Goal: Information Seeking & Learning: Learn about a topic

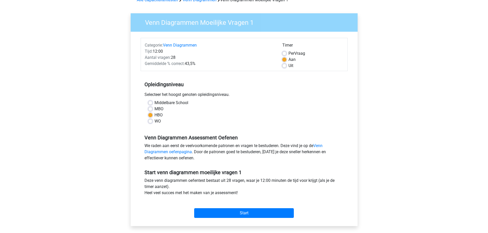
scroll to position [41, 0]
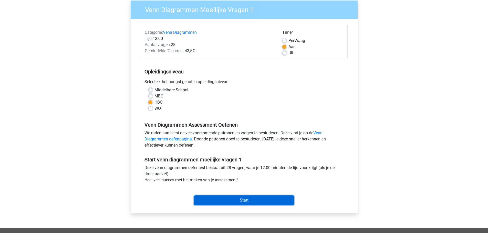
click at [253, 201] on input "Start" at bounding box center [244, 201] width 100 height 10
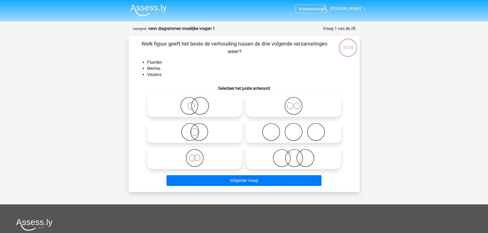
click at [196, 162] on icon at bounding box center [194, 158] width 91 height 18
click at [196, 156] on input "radio" at bounding box center [196, 153] width 3 height 3
radio input "true"
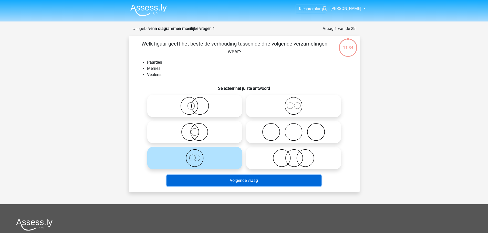
click at [205, 181] on button "Volgende vraag" at bounding box center [243, 180] width 155 height 11
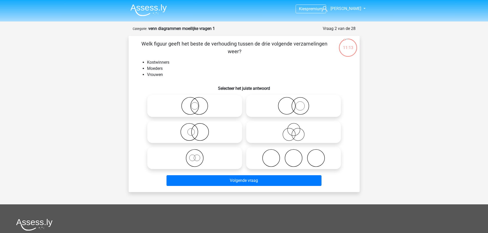
click at [193, 131] on icon at bounding box center [194, 132] width 91 height 18
click at [195, 130] on input "radio" at bounding box center [196, 127] width 3 height 3
radio input "true"
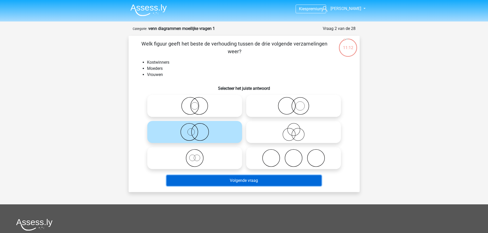
click at [233, 180] on button "Volgende vraag" at bounding box center [243, 180] width 155 height 11
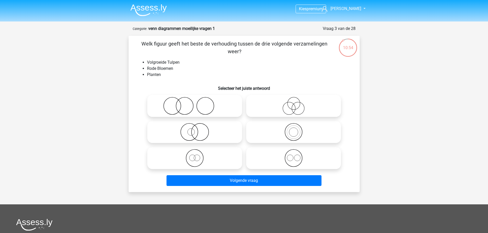
click at [200, 156] on icon at bounding box center [194, 158] width 91 height 18
click at [198, 156] on input "radio" at bounding box center [196, 153] width 3 height 3
radio input "true"
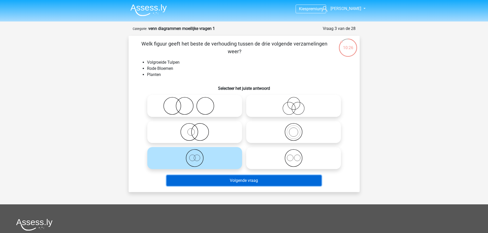
click at [209, 181] on button "Volgende vraag" at bounding box center [243, 180] width 155 height 11
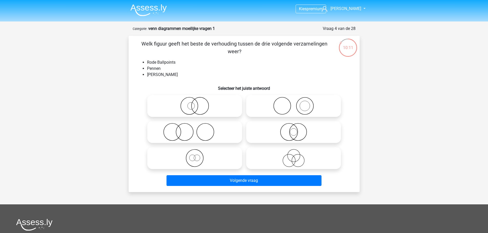
click at [197, 107] on icon at bounding box center [194, 106] width 91 height 18
click at [197, 103] on input "radio" at bounding box center [196, 101] width 3 height 3
radio input "true"
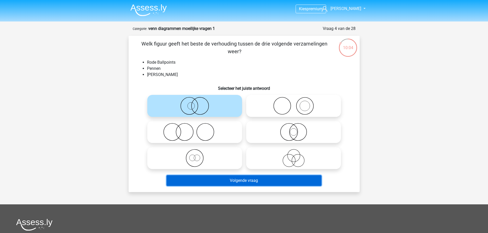
click at [211, 182] on button "Volgende vraag" at bounding box center [243, 180] width 155 height 11
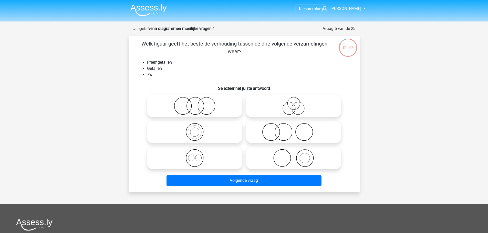
click at [193, 129] on icon at bounding box center [194, 132] width 91 height 18
click at [195, 129] on input "radio" at bounding box center [196, 127] width 3 height 3
radio input "true"
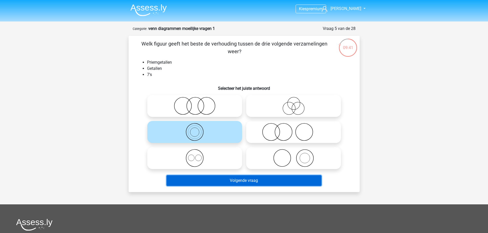
click at [236, 181] on button "Volgende vraag" at bounding box center [243, 180] width 155 height 11
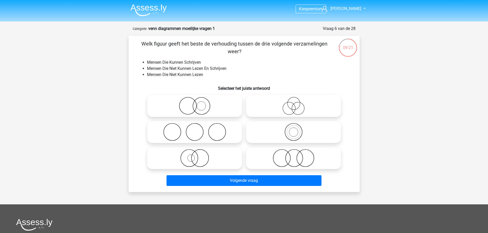
click at [286, 155] on icon at bounding box center [293, 158] width 91 height 18
click at [293, 155] on input "radio" at bounding box center [294, 153] width 3 height 3
radio input "true"
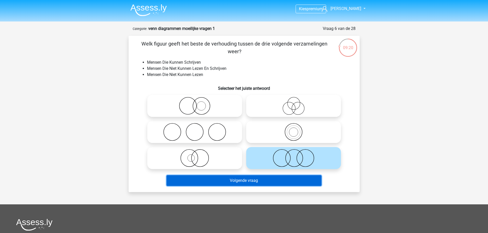
click at [270, 180] on button "Volgende vraag" at bounding box center [243, 180] width 155 height 11
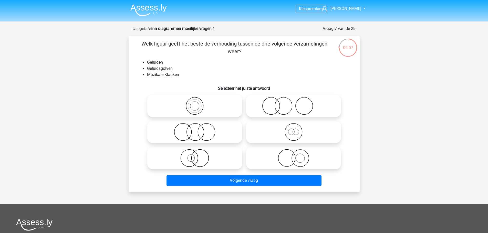
click at [277, 103] on icon at bounding box center [293, 106] width 91 height 18
click at [293, 103] on input "radio" at bounding box center [294, 101] width 3 height 3
radio input "true"
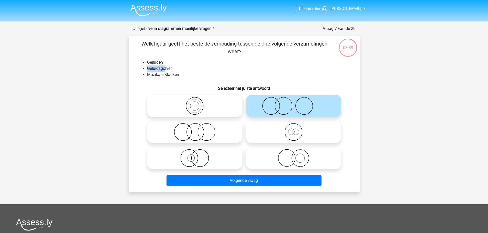
drag, startPoint x: 146, startPoint y: 68, endPoint x: 165, endPoint y: 66, distance: 19.1
click at [165, 66] on ul "Geluiden Geluidsgolven Muzikale Klanken" at bounding box center [244, 68] width 215 height 18
drag, startPoint x: 176, startPoint y: 74, endPoint x: 183, endPoint y: 74, distance: 6.4
click at [183, 74] on li "Muzikale Klanken" at bounding box center [249, 75] width 204 height 6
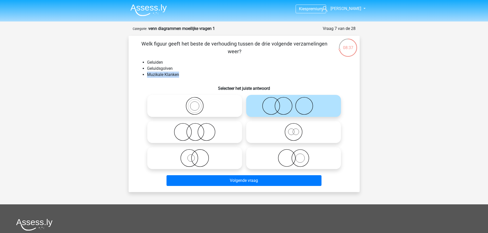
drag, startPoint x: 177, startPoint y: 75, endPoint x: 137, endPoint y: 76, distance: 39.7
click at [137, 76] on ul "Geluiden Geluidsgolven Muzikale Klanken" at bounding box center [244, 68] width 215 height 18
drag, startPoint x: 163, startPoint y: 61, endPoint x: 143, endPoint y: 62, distance: 19.7
click at [147, 62] on li "Geluiden" at bounding box center [249, 62] width 204 height 6
click at [195, 108] on icon at bounding box center [194, 106] width 91 height 18
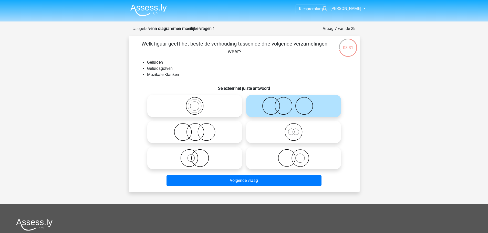
click at [195, 103] on input "radio" at bounding box center [196, 101] width 3 height 3
radio input "true"
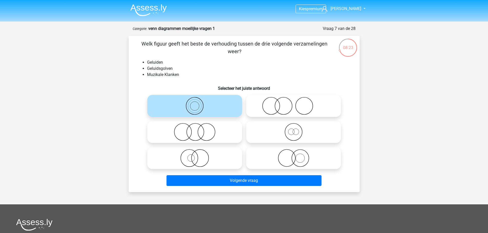
click at [251, 72] on li "Muzikale Klanken" at bounding box center [249, 75] width 204 height 6
click at [213, 157] on icon at bounding box center [194, 158] width 91 height 18
click at [198, 156] on input "radio" at bounding box center [196, 153] width 3 height 3
radio input "true"
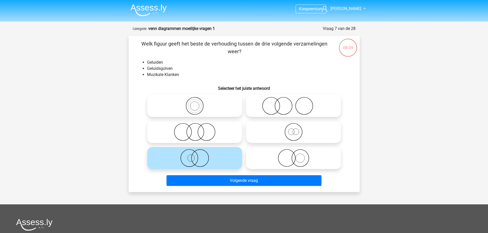
click at [296, 133] on icon at bounding box center [293, 132] width 91 height 18
click at [296, 130] on input "radio" at bounding box center [294, 127] width 3 height 3
radio input "true"
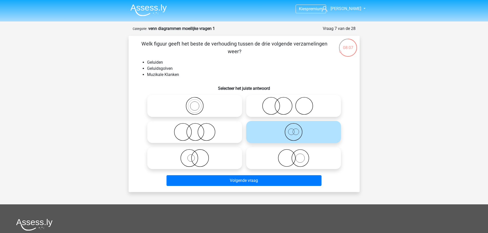
click at [228, 110] on icon at bounding box center [194, 106] width 91 height 18
click at [198, 103] on input "radio" at bounding box center [196, 101] width 3 height 3
radio input "true"
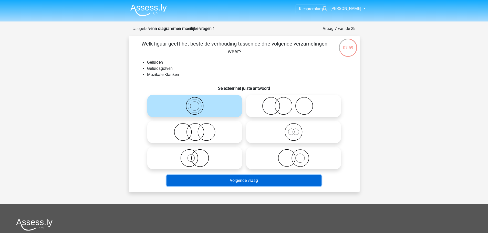
click at [255, 181] on button "Volgende vraag" at bounding box center [243, 180] width 155 height 11
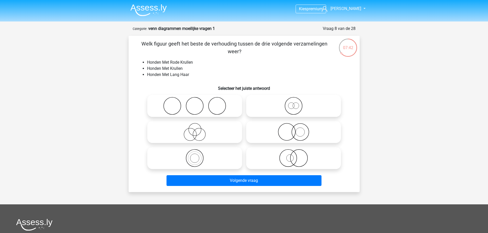
click at [293, 162] on icon at bounding box center [293, 158] width 91 height 18
click at [293, 156] on input "radio" at bounding box center [294, 153] width 3 height 3
radio input "true"
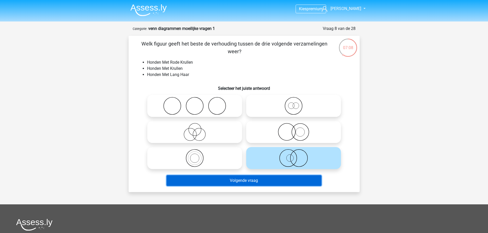
click at [288, 179] on button "Volgende vraag" at bounding box center [243, 180] width 155 height 11
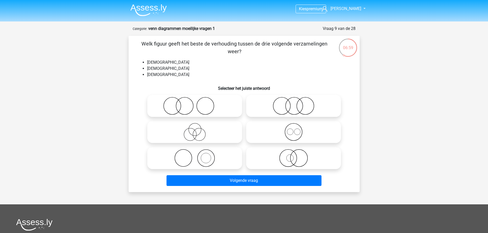
click at [200, 130] on icon at bounding box center [194, 132] width 91 height 18
click at [198, 130] on input "radio" at bounding box center [196, 127] width 3 height 3
radio input "true"
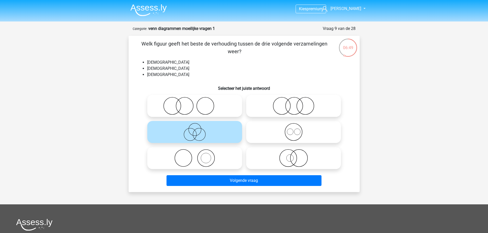
click at [191, 106] on icon at bounding box center [194, 106] width 91 height 18
click at [195, 103] on input "radio" at bounding box center [196, 101] width 3 height 3
radio input "true"
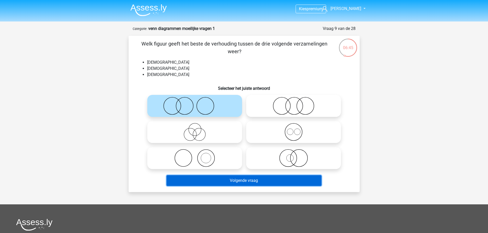
click at [222, 183] on button "Volgende vraag" at bounding box center [243, 180] width 155 height 11
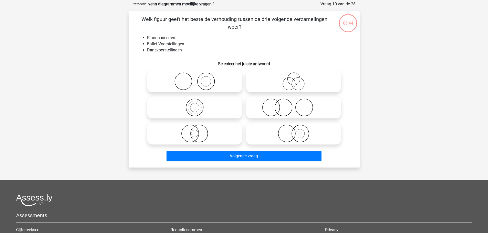
scroll to position [26, 0]
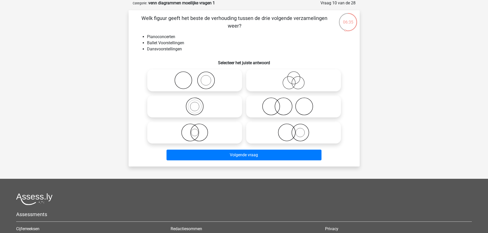
click at [215, 81] on icon at bounding box center [194, 80] width 91 height 18
click at [198, 78] on input "radio" at bounding box center [196, 75] width 3 height 3
radio input "true"
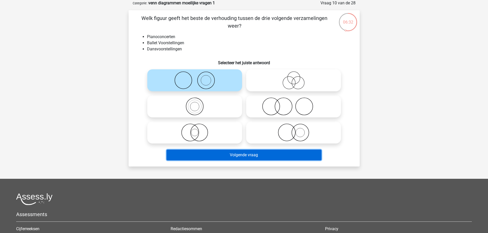
click at [247, 157] on button "Volgende vraag" at bounding box center [243, 155] width 155 height 11
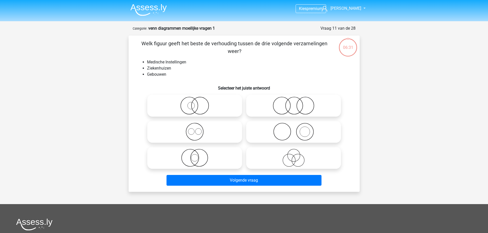
scroll to position [0, 0]
click at [192, 159] on icon at bounding box center [194, 158] width 91 height 18
click at [195, 156] on input "radio" at bounding box center [196, 153] width 3 height 3
radio input "true"
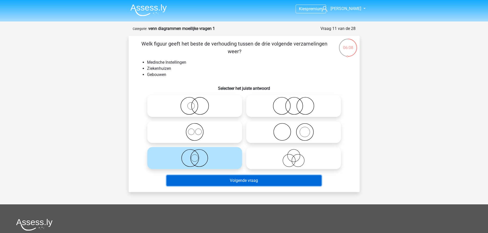
click at [214, 180] on button "Volgende vraag" at bounding box center [243, 180] width 155 height 11
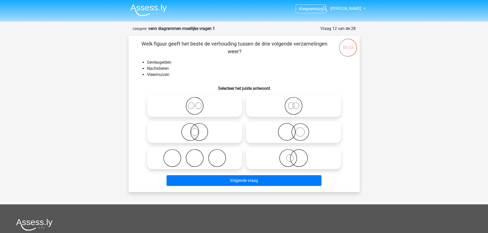
click at [197, 132] on icon at bounding box center [194, 132] width 91 height 18
click at [197, 130] on input "radio" at bounding box center [196, 127] width 3 height 3
radio input "true"
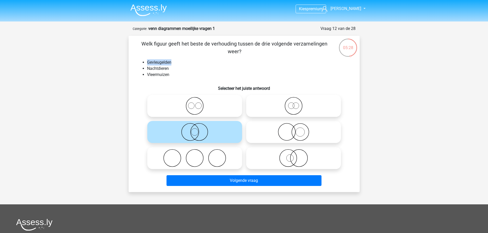
drag, startPoint x: 168, startPoint y: 61, endPoint x: 180, endPoint y: 61, distance: 11.3
click at [180, 61] on li "Gevleugelden" at bounding box center [249, 62] width 204 height 6
drag, startPoint x: 149, startPoint y: 69, endPoint x: 172, endPoint y: 70, distance: 23.1
click at [172, 70] on li "Nachtdieren" at bounding box center [249, 69] width 204 height 6
drag, startPoint x: 155, startPoint y: 75, endPoint x: 168, endPoint y: 75, distance: 13.6
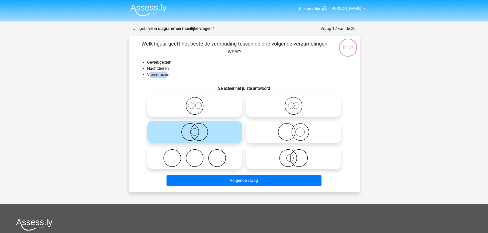
click at [168, 75] on li "Vleermuizen" at bounding box center [249, 75] width 204 height 6
drag, startPoint x: 160, startPoint y: 76, endPoint x: 172, endPoint y: 72, distance: 13.0
click at [171, 76] on li "Vleermuizen" at bounding box center [249, 75] width 204 height 6
drag, startPoint x: 171, startPoint y: 63, endPoint x: 144, endPoint y: 64, distance: 26.4
click at [145, 63] on ul "Gevleugelden Nachtdieren Vleermuizen" at bounding box center [244, 68] width 215 height 18
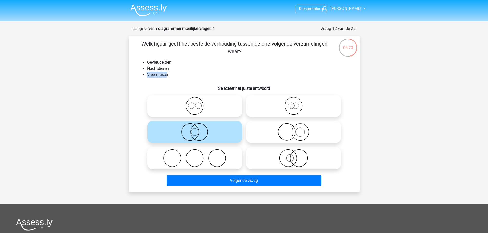
drag, startPoint x: 149, startPoint y: 76, endPoint x: 170, endPoint y: 75, distance: 21.0
click at [169, 75] on ul "Gevleugelden Nachtdieren Vleermuizen" at bounding box center [244, 68] width 215 height 18
drag, startPoint x: 159, startPoint y: 70, endPoint x: 139, endPoint y: 70, distance: 20.5
click at [139, 70] on ul "Gevleugelden Nachtdieren Vleermuizen" at bounding box center [244, 68] width 215 height 18
click at [173, 68] on li "Nachtdieren" at bounding box center [249, 69] width 204 height 6
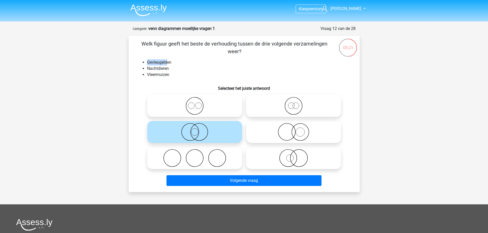
drag, startPoint x: 145, startPoint y: 62, endPoint x: 176, endPoint y: 62, distance: 31.0
click at [174, 62] on ul "Gevleugelden Nachtdieren Vleermuizen" at bounding box center [244, 68] width 215 height 18
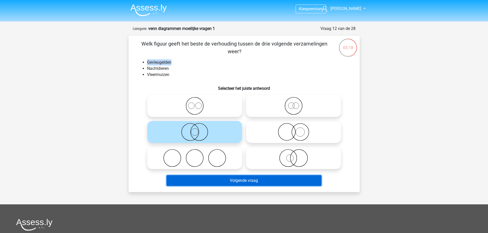
click at [223, 184] on button "Volgende vraag" at bounding box center [243, 180] width 155 height 11
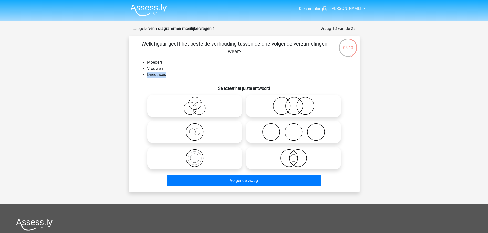
drag, startPoint x: 148, startPoint y: 75, endPoint x: 179, endPoint y: 74, distance: 31.5
click at [179, 74] on ul "Moeders Vrouwen Directrices" at bounding box center [244, 68] width 215 height 18
drag, startPoint x: 151, startPoint y: 62, endPoint x: 170, endPoint y: 60, distance: 19.3
click at [170, 60] on ul "Moeders Vrouwen Directrices" at bounding box center [244, 68] width 215 height 18
click at [197, 130] on icon at bounding box center [194, 132] width 91 height 18
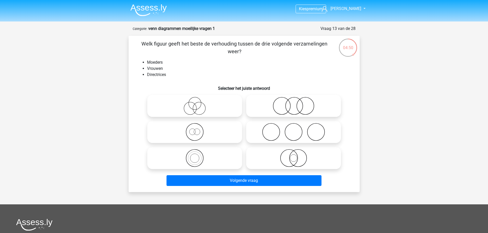
click at [197, 130] on input "radio" at bounding box center [196, 127] width 3 height 3
radio input "true"
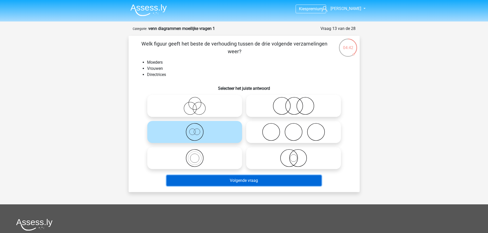
click at [215, 180] on button "Volgende vraag" at bounding box center [243, 180] width 155 height 11
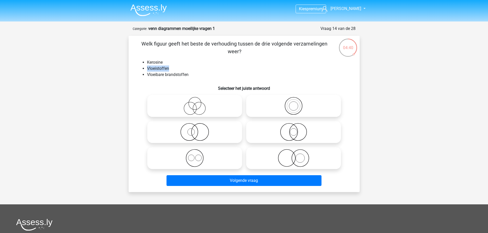
drag, startPoint x: 147, startPoint y: 67, endPoint x: 186, endPoint y: 69, distance: 39.2
click at [186, 69] on li "Vloeistoffen" at bounding box center [249, 69] width 204 height 6
drag, startPoint x: 150, startPoint y: 75, endPoint x: 168, endPoint y: 74, distance: 18.7
click at [168, 75] on li "Vloeibare brandstoffen" at bounding box center [249, 75] width 204 height 6
drag, startPoint x: 148, startPoint y: 64, endPoint x: 171, endPoint y: 61, distance: 23.5
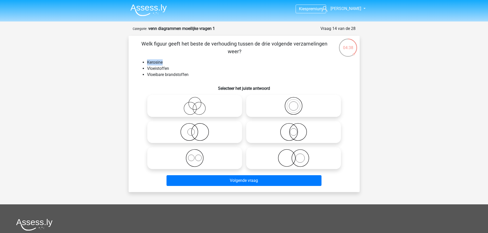
click at [171, 61] on li "Kerosine" at bounding box center [249, 62] width 204 height 6
click at [287, 103] on icon at bounding box center [293, 106] width 91 height 18
click at [293, 103] on input "radio" at bounding box center [294, 101] width 3 height 3
radio input "true"
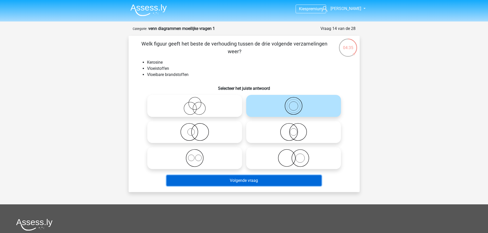
click at [275, 179] on button "Volgende vraag" at bounding box center [243, 180] width 155 height 11
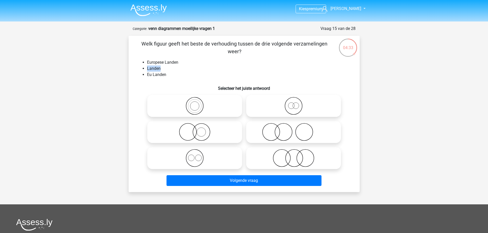
drag, startPoint x: 146, startPoint y: 68, endPoint x: 169, endPoint y: 68, distance: 22.8
click at [169, 68] on ul "Europese Landen Landen Eu Landen" at bounding box center [244, 68] width 215 height 18
drag, startPoint x: 151, startPoint y: 75, endPoint x: 177, endPoint y: 76, distance: 25.9
click at [177, 76] on ul "Europese Landen Landen Eu Landen" at bounding box center [244, 68] width 215 height 18
drag, startPoint x: 145, startPoint y: 67, endPoint x: 160, endPoint y: 67, distance: 15.4
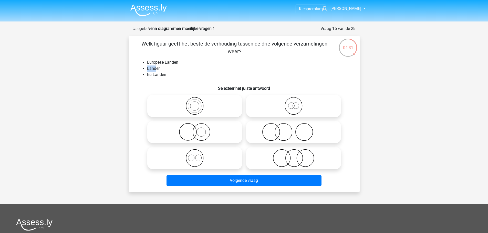
click at [159, 67] on ul "Europese Landen Landen Eu Landen" at bounding box center [244, 68] width 215 height 18
click at [188, 105] on icon at bounding box center [194, 106] width 91 height 18
click at [195, 103] on input "radio" at bounding box center [196, 101] width 3 height 3
radio input "true"
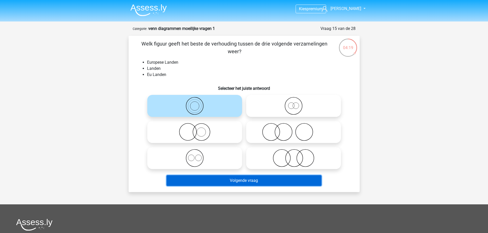
click at [215, 178] on button "Volgende vraag" at bounding box center [243, 180] width 155 height 11
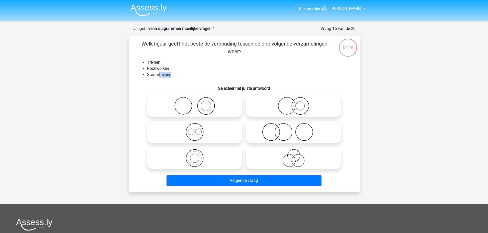
drag, startPoint x: 158, startPoint y: 74, endPoint x: 184, endPoint y: 74, distance: 25.9
click at [184, 74] on li "Stoomtreinen" at bounding box center [249, 75] width 204 height 6
click at [189, 110] on icon at bounding box center [194, 106] width 91 height 18
click at [195, 103] on input "radio" at bounding box center [196, 101] width 3 height 3
radio input "true"
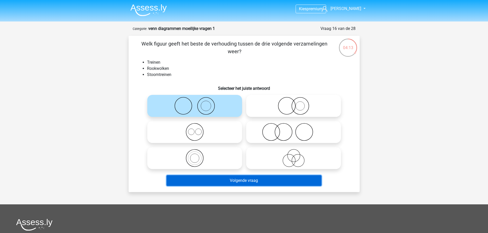
click at [221, 180] on button "Volgende vraag" at bounding box center [243, 180] width 155 height 11
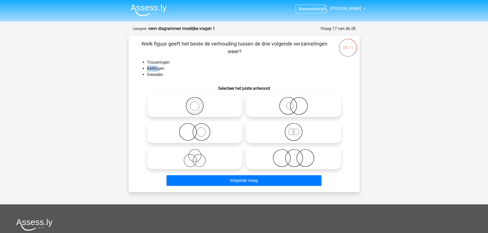
drag, startPoint x: 146, startPoint y: 67, endPoint x: 173, endPoint y: 70, distance: 26.5
click at [171, 70] on ul "Trouwringen Kettingen Sieraden" at bounding box center [244, 68] width 215 height 18
drag, startPoint x: 148, startPoint y: 74, endPoint x: 174, endPoint y: 74, distance: 25.9
click at [174, 74] on li "Sieraden" at bounding box center [249, 75] width 204 height 6
drag, startPoint x: 170, startPoint y: 61, endPoint x: 144, endPoint y: 63, distance: 26.4
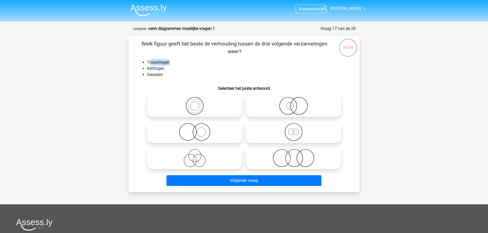
click at [146, 63] on ul "Trouwringen Kettingen Sieraden" at bounding box center [244, 68] width 215 height 18
drag, startPoint x: 147, startPoint y: 69, endPoint x: 143, endPoint y: 69, distance: 3.8
click at [147, 69] on li "Kettingen" at bounding box center [249, 69] width 204 height 6
drag, startPoint x: 167, startPoint y: 74, endPoint x: 137, endPoint y: 75, distance: 30.0
click at [137, 75] on ul "Trouwringen Kettingen Sieraden" at bounding box center [244, 68] width 215 height 18
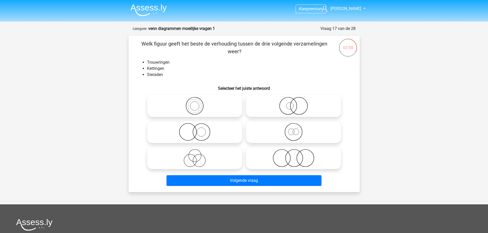
click at [289, 158] on icon at bounding box center [293, 158] width 91 height 18
click at [293, 156] on input "radio" at bounding box center [294, 153] width 3 height 3
radio input "true"
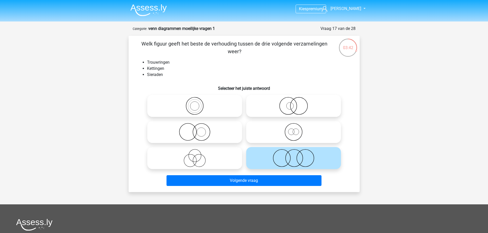
click at [201, 132] on icon at bounding box center [194, 132] width 91 height 18
click at [198, 130] on input "radio" at bounding box center [196, 127] width 3 height 3
radio input "true"
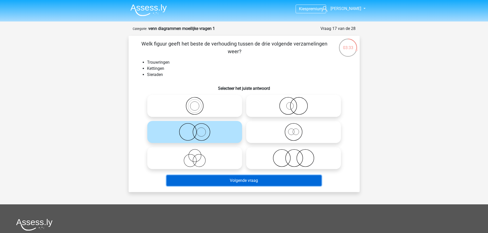
click at [244, 180] on button "Volgende vraag" at bounding box center [243, 180] width 155 height 11
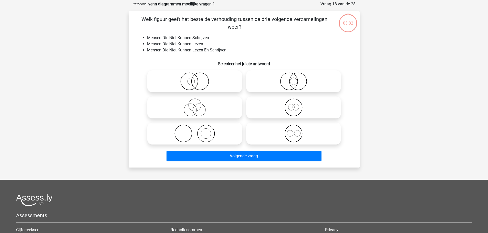
scroll to position [26, 0]
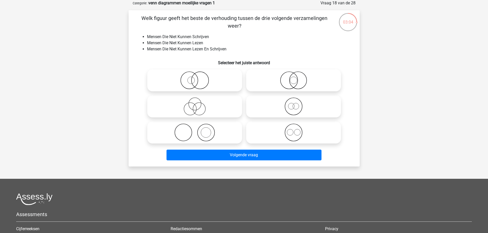
click at [295, 83] on icon at bounding box center [293, 80] width 91 height 18
click at [295, 78] on input "radio" at bounding box center [294, 75] width 3 height 3
radio input "true"
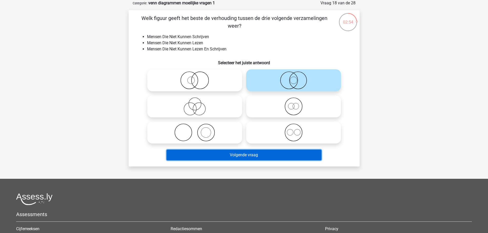
click at [233, 152] on button "Volgende vraag" at bounding box center [243, 155] width 155 height 11
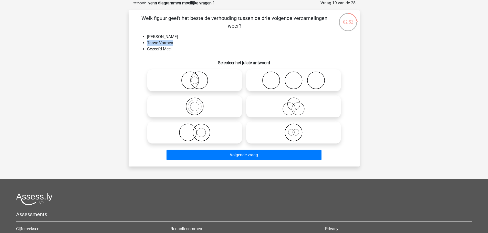
drag, startPoint x: 145, startPoint y: 43, endPoint x: 173, endPoint y: 46, distance: 27.8
click at [173, 46] on ul "Volkoren Meel Tarwe Vormen Gezeefd Meel" at bounding box center [244, 43] width 215 height 18
click at [152, 47] on li "Gezeefd Meel" at bounding box center [249, 49] width 204 height 6
drag, startPoint x: 148, startPoint y: 49, endPoint x: 172, endPoint y: 49, distance: 24.3
click at [172, 49] on li "Gezeefd Meel" at bounding box center [249, 49] width 204 height 6
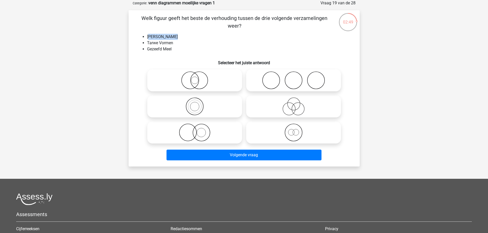
drag, startPoint x: 175, startPoint y: 36, endPoint x: 147, endPoint y: 32, distance: 28.0
click at [147, 32] on div "Welk figuur geeft het beste de verhouding tussen de drie volgende verzamelingen…" at bounding box center [244, 88] width 227 height 148
drag, startPoint x: 147, startPoint y: 48, endPoint x: 171, endPoint y: 50, distance: 23.9
click at [171, 50] on li "Gezeefd Meel" at bounding box center [249, 49] width 204 height 6
click at [181, 46] on li "Tarwe Vormen" at bounding box center [249, 43] width 204 height 6
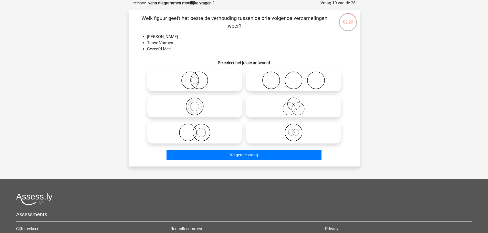
click at [290, 78] on icon at bounding box center [293, 80] width 91 height 18
click at [293, 78] on input "radio" at bounding box center [294, 75] width 3 height 3
radio input "true"
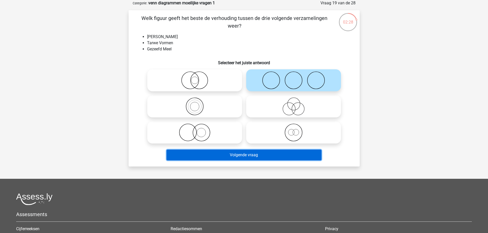
click at [254, 154] on button "Volgende vraag" at bounding box center [243, 155] width 155 height 11
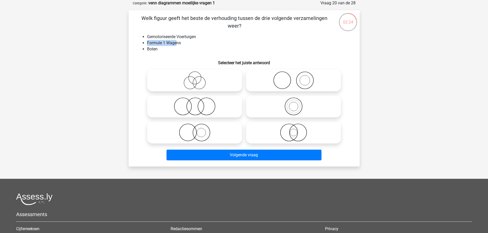
drag, startPoint x: 147, startPoint y: 42, endPoint x: 180, endPoint y: 41, distance: 33.0
click at [178, 41] on li "Formule 1 Wagens" at bounding box center [249, 43] width 204 height 6
drag, startPoint x: 161, startPoint y: 50, endPoint x: 145, endPoint y: 47, distance: 15.3
click at [145, 47] on ul "Gemotoriseerde Voertuigen Formule 1 Wagens Boten" at bounding box center [244, 43] width 215 height 18
click at [179, 42] on li "Formule 1 Wagens" at bounding box center [249, 43] width 204 height 6
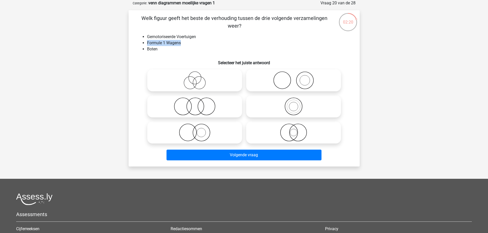
drag, startPoint x: 189, startPoint y: 42, endPoint x: 146, endPoint y: 42, distance: 43.0
click at [146, 42] on ul "Gemotoriseerde Voertuigen Formule 1 Wagens Boten" at bounding box center [244, 43] width 215 height 18
click at [204, 135] on icon at bounding box center [194, 133] width 91 height 18
click at [198, 130] on input "radio" at bounding box center [196, 128] width 3 height 3
radio input "true"
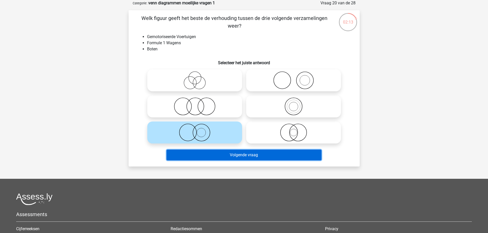
click at [242, 154] on button "Volgende vraag" at bounding box center [243, 155] width 155 height 11
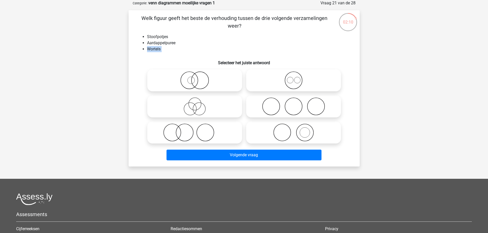
drag, startPoint x: 147, startPoint y: 50, endPoint x: 177, endPoint y: 53, distance: 29.9
click at [177, 53] on div "Welk figuur geeft het beste de verhouding tussen de drie volgende verzamelingen…" at bounding box center [244, 88] width 227 height 148
drag, startPoint x: 181, startPoint y: 39, endPoint x: 149, endPoint y: 44, distance: 31.9
click at [149, 44] on ul "Stoofpotjes Aardappelpuree Wortels" at bounding box center [244, 43] width 215 height 18
click at [159, 44] on li "Aardappelpuree" at bounding box center [249, 43] width 204 height 6
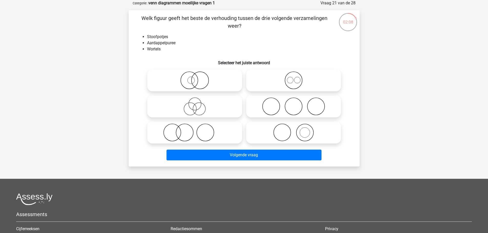
click at [159, 51] on li "Wortels" at bounding box center [249, 49] width 204 height 6
click at [155, 42] on li "Aardappelpuree" at bounding box center [249, 43] width 204 height 6
click at [155, 35] on li "Stoofpotjes" at bounding box center [249, 37] width 204 height 6
click at [297, 102] on icon at bounding box center [293, 107] width 91 height 18
click at [297, 102] on input "radio" at bounding box center [294, 102] width 3 height 3
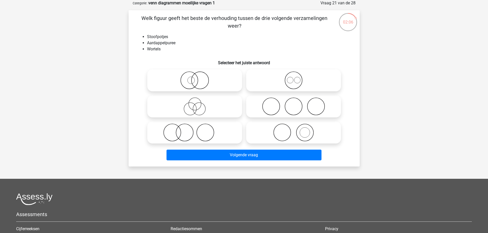
radio input "true"
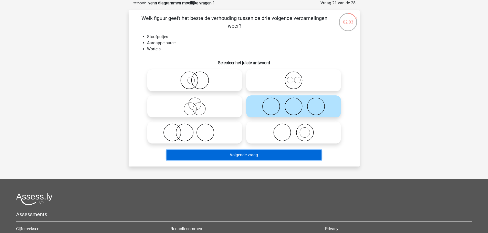
click at [269, 157] on button "Volgende vraag" at bounding box center [243, 155] width 155 height 11
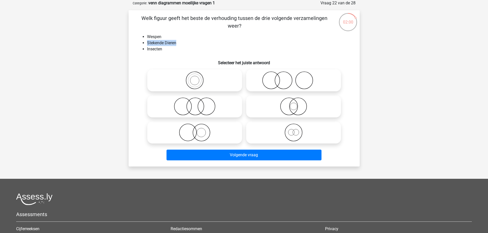
drag, startPoint x: 146, startPoint y: 42, endPoint x: 176, endPoint y: 40, distance: 30.5
click at [176, 40] on ul "Wespen Stekende Dieren Insecten" at bounding box center [244, 43] width 215 height 18
drag, startPoint x: 144, startPoint y: 49, endPoint x: 168, endPoint y: 51, distance: 23.6
click at [168, 51] on ul "Wespen Stekende Dieren Insecten" at bounding box center [244, 43] width 215 height 18
drag, startPoint x: 182, startPoint y: 42, endPoint x: 146, endPoint y: 42, distance: 35.1
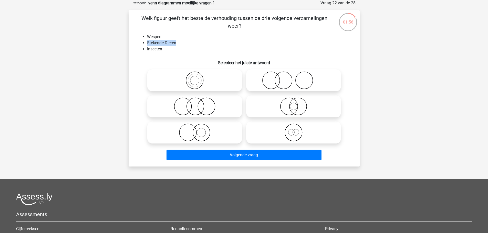
click at [146, 42] on ul "Wespen Stekende Dieren Insecten" at bounding box center [244, 43] width 215 height 18
click at [163, 48] on li "Insecten" at bounding box center [249, 49] width 204 height 6
click at [291, 97] on label at bounding box center [293, 106] width 95 height 22
click at [293, 101] on input "radio" at bounding box center [294, 102] width 3 height 3
radio input "true"
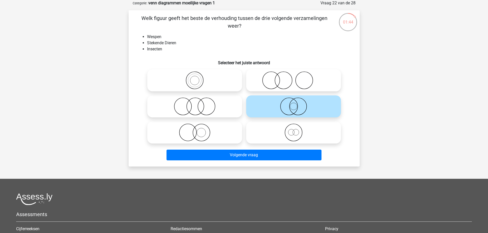
click at [158, 49] on li "Insecten" at bounding box center [249, 49] width 204 height 6
click at [159, 43] on li "Stekende Dieren" at bounding box center [249, 43] width 204 height 6
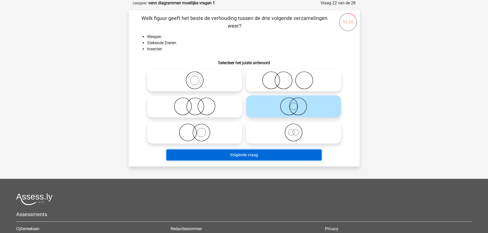
click at [239, 153] on button "Volgende vraag" at bounding box center [243, 155] width 155 height 11
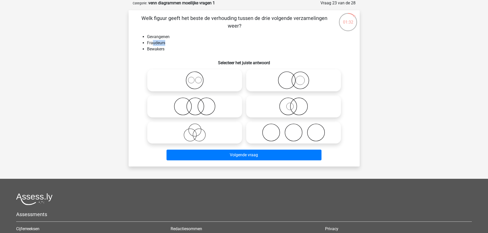
drag, startPoint x: 169, startPoint y: 42, endPoint x: 153, endPoint y: 42, distance: 16.9
click at [153, 42] on li "Fraudeurs" at bounding box center [249, 43] width 204 height 6
click at [172, 50] on li "Bewakers" at bounding box center [249, 49] width 204 height 6
drag, startPoint x: 172, startPoint y: 50, endPoint x: 157, endPoint y: 49, distance: 15.1
click at [158, 50] on li "Bewakers" at bounding box center [249, 49] width 204 height 6
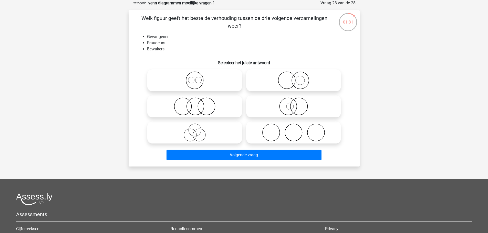
click at [161, 42] on li "Fraudeurs" at bounding box center [249, 43] width 204 height 6
click at [159, 37] on li "Gevangenen" at bounding box center [249, 37] width 204 height 6
click at [158, 51] on li "Bewakers" at bounding box center [249, 49] width 204 height 6
click at [283, 131] on icon at bounding box center [293, 133] width 91 height 18
click at [293, 130] on input "radio" at bounding box center [294, 128] width 3 height 3
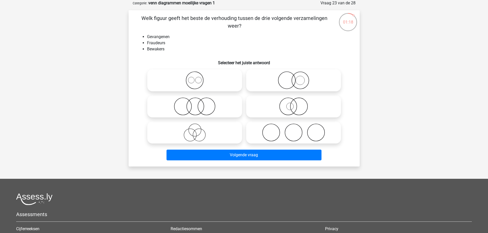
radio input "true"
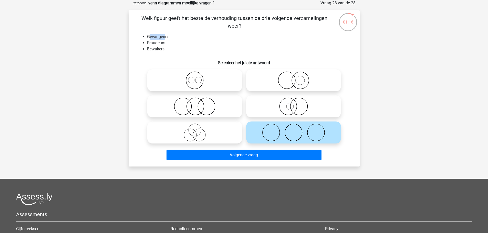
drag, startPoint x: 155, startPoint y: 34, endPoint x: 146, endPoint y: 34, distance: 8.7
click at [146, 34] on ul "Gevangenen Fraudeurs Bewakers" at bounding box center [244, 43] width 215 height 18
drag, startPoint x: 149, startPoint y: 44, endPoint x: 173, endPoint y: 46, distance: 23.9
click at [173, 46] on li "Fraudeurs" at bounding box center [249, 43] width 204 height 6
click at [175, 45] on li "Fraudeurs" at bounding box center [249, 43] width 204 height 6
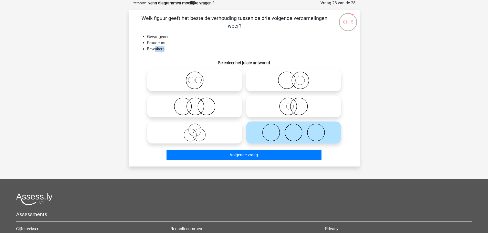
drag, startPoint x: 172, startPoint y: 47, endPoint x: 154, endPoint y: 48, distance: 18.5
click at [154, 48] on li "Bewakers" at bounding box center [249, 49] width 204 height 6
click at [146, 44] on ul "Gevangenen Fraudeurs Bewakers" at bounding box center [244, 43] width 215 height 18
click at [194, 47] on li "Bewakers" at bounding box center [249, 49] width 204 height 6
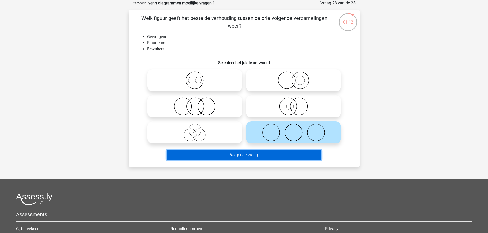
click at [275, 154] on button "Volgende vraag" at bounding box center [243, 155] width 155 height 11
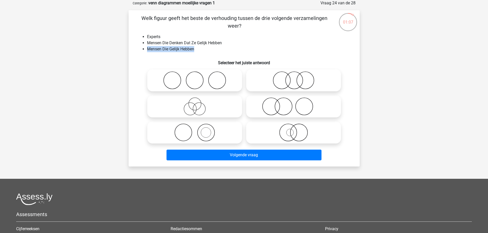
drag, startPoint x: 145, startPoint y: 48, endPoint x: 195, endPoint y: 48, distance: 50.2
click at [195, 48] on ul "Experts Mensen Die Denken Dat Ze Gelijk Hebben Mensen Die Gelijk Hebben" at bounding box center [244, 43] width 215 height 18
drag, startPoint x: 147, startPoint y: 36, endPoint x: 165, endPoint y: 37, distance: 17.2
click at [165, 37] on li "Experts" at bounding box center [249, 37] width 204 height 6
click at [195, 105] on icon at bounding box center [194, 107] width 91 height 18
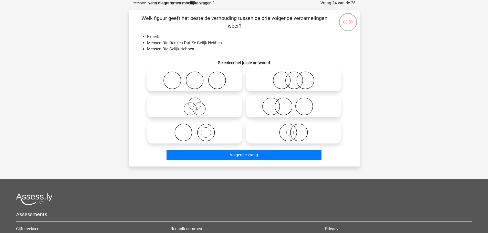
click at [195, 104] on input "radio" at bounding box center [196, 102] width 3 height 3
radio input "true"
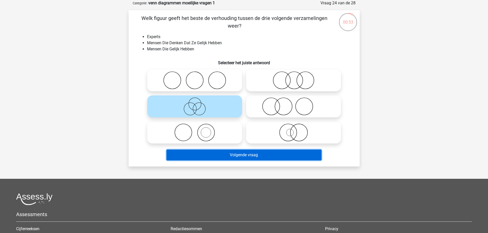
click at [218, 155] on button "Volgende vraag" at bounding box center [243, 155] width 155 height 11
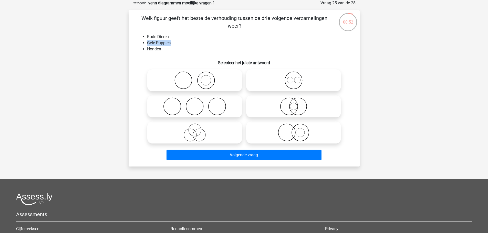
drag, startPoint x: 174, startPoint y: 42, endPoint x: 146, endPoint y: 42, distance: 28.2
click at [146, 42] on ul "Rode Dieren Gele Puppies Honden" at bounding box center [244, 43] width 215 height 18
click at [165, 54] on div "Welk figuur geeft het beste de verhouding tussen de drie volgende verzamelingen…" at bounding box center [244, 88] width 227 height 148
drag, startPoint x: 160, startPoint y: 51, endPoint x: 145, endPoint y: 50, distance: 14.6
click at [145, 50] on ul "Rode Dieren Gele Puppies Honden" at bounding box center [244, 43] width 215 height 18
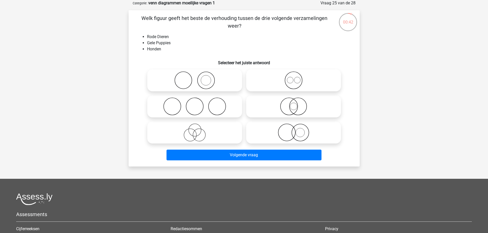
click at [287, 135] on icon at bounding box center [293, 133] width 91 height 18
click at [293, 130] on input "radio" at bounding box center [294, 128] width 3 height 3
radio input "true"
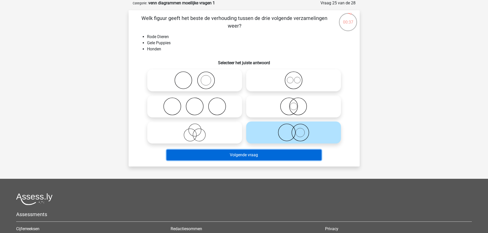
click at [274, 157] on button "Volgende vraag" at bounding box center [243, 155] width 155 height 11
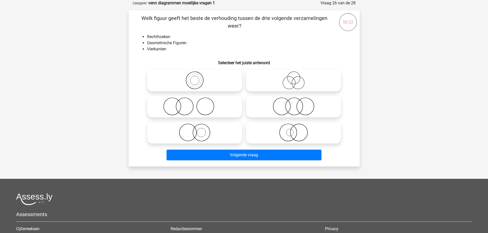
click at [295, 105] on icon at bounding box center [293, 107] width 91 height 18
click at [295, 104] on input "radio" at bounding box center [294, 102] width 3 height 3
radio input "true"
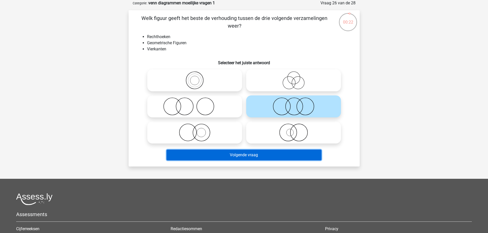
click at [278, 155] on button "Volgende vraag" at bounding box center [243, 155] width 155 height 11
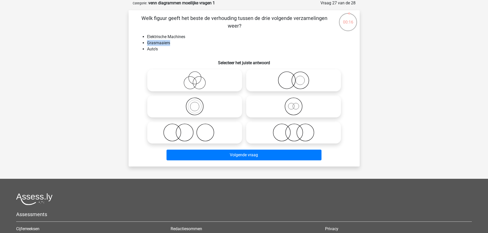
drag, startPoint x: 144, startPoint y: 42, endPoint x: 172, endPoint y: 43, distance: 27.9
click at [172, 43] on ul "Elektrische Machines Grasmaaiers Auto's" at bounding box center [244, 43] width 215 height 18
click at [158, 38] on li "Elektrische Machines" at bounding box center [249, 37] width 204 height 6
click at [274, 130] on icon at bounding box center [293, 133] width 91 height 18
click at [293, 130] on input "radio" at bounding box center [294, 128] width 3 height 3
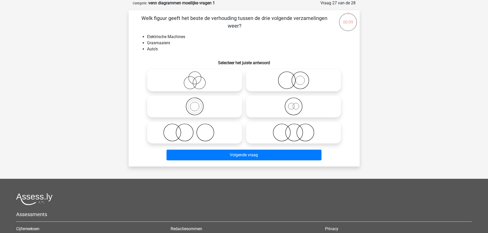
radio input "true"
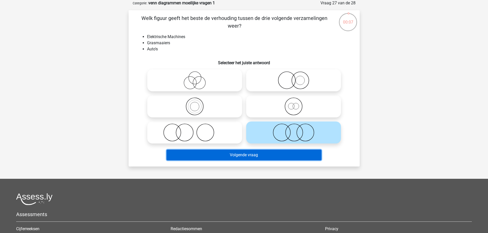
click at [250, 154] on button "Volgende vraag" at bounding box center [243, 155] width 155 height 11
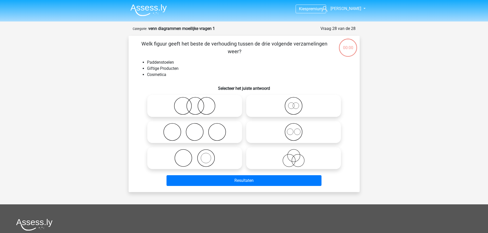
scroll to position [26, 0]
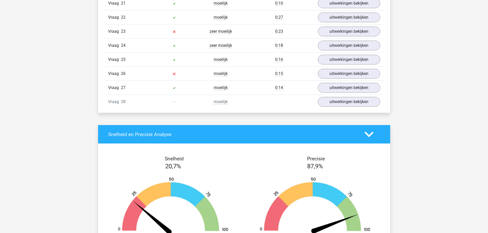
scroll to position [742, 0]
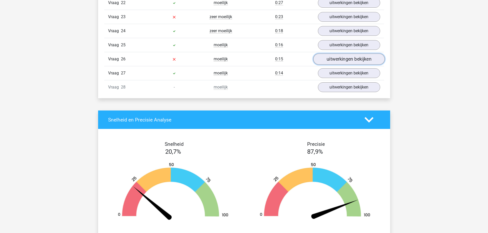
click at [340, 62] on link "uitwerkingen bekijken" at bounding box center [348, 59] width 71 height 11
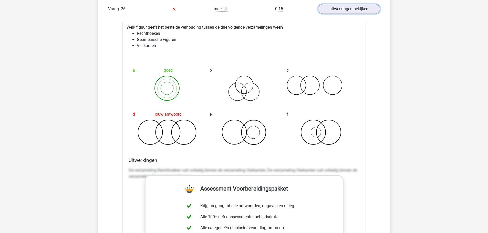
scroll to position [794, 0]
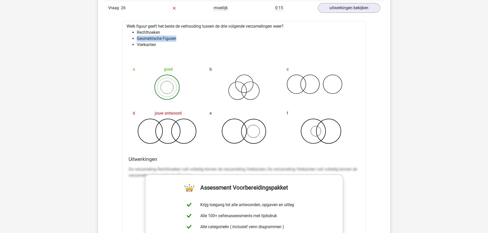
drag, startPoint x: 137, startPoint y: 39, endPoint x: 191, endPoint y: 40, distance: 53.8
click at [191, 40] on li "Geometrische Figuren" at bounding box center [249, 39] width 225 height 6
drag, startPoint x: 136, startPoint y: 34, endPoint x: 159, endPoint y: 34, distance: 23.3
click at [159, 34] on ul "Rechthoeken Geometrische Figuren Vierkanten" at bounding box center [243, 38] width 235 height 18
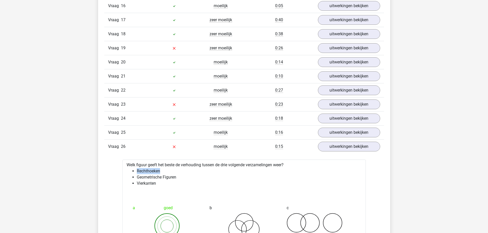
scroll to position [691, 0]
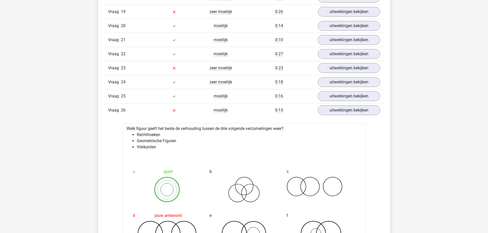
click at [294, 109] on div "0:15" at bounding box center [279, 110] width 70 height 6
click at [321, 112] on link "uitwerkingen bekijken" at bounding box center [348, 110] width 71 height 11
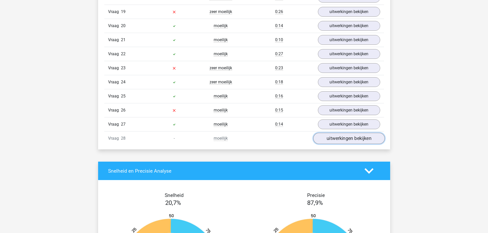
click at [332, 138] on link "uitwerkingen bekijken" at bounding box center [348, 138] width 71 height 11
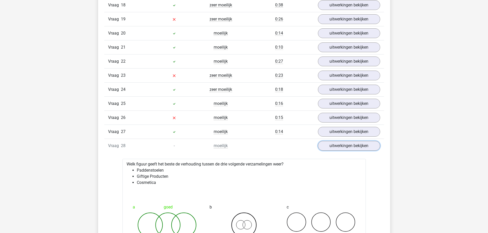
scroll to position [666, 0]
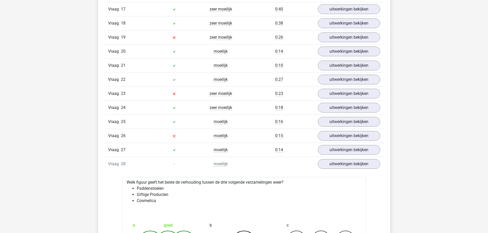
click at [335, 169] on div "Vraag 28 - moeilijk uitwerkingen bekijken" at bounding box center [244, 164] width 280 height 14
click at [334, 166] on link "uitwerkingen bekijken" at bounding box center [348, 164] width 71 height 11
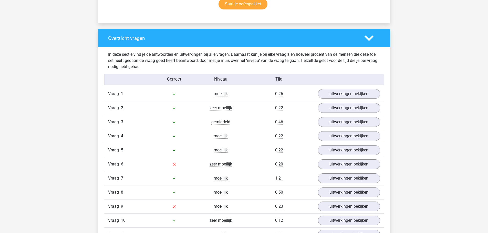
scroll to position [333, 0]
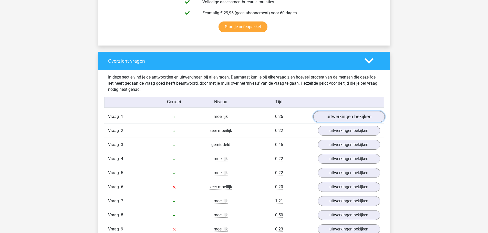
click at [346, 115] on link "uitwerkingen bekijken" at bounding box center [348, 116] width 71 height 11
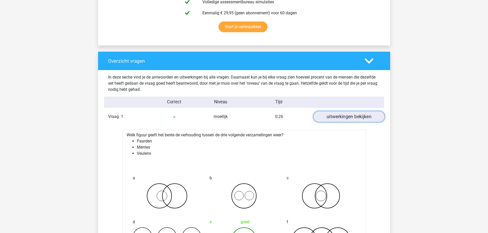
scroll to position [358, 0]
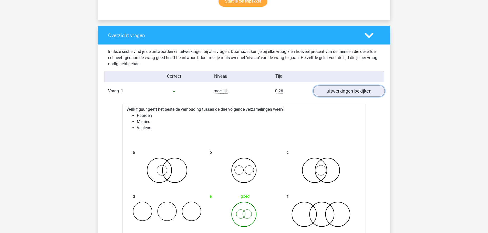
click at [331, 96] on link "uitwerkingen bekijken" at bounding box center [348, 91] width 71 height 11
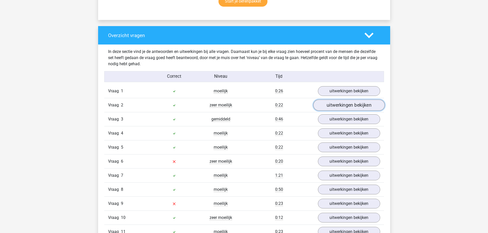
click at [333, 107] on link "uitwerkingen bekijken" at bounding box center [348, 105] width 71 height 11
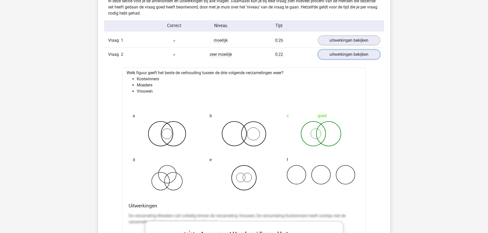
scroll to position [410, 0]
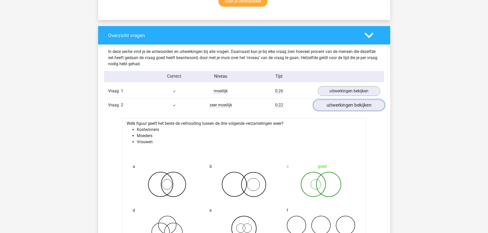
click at [360, 105] on link "uitwerkingen bekijken" at bounding box center [348, 105] width 71 height 11
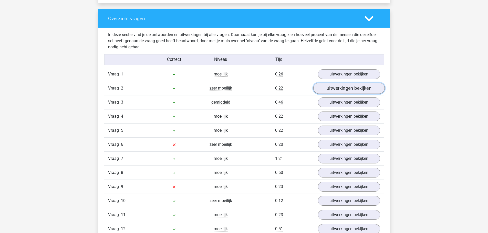
scroll to position [384, 0]
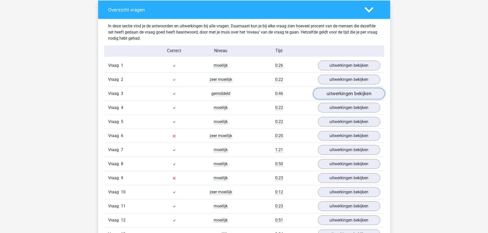
click at [343, 92] on link "uitwerkingen bekijken" at bounding box center [348, 93] width 71 height 11
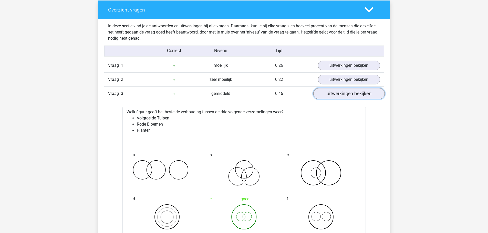
scroll to position [410, 0]
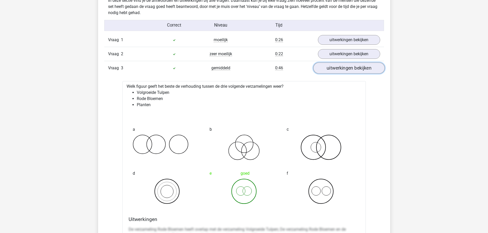
click at [348, 72] on link "uitwerkingen bekijken" at bounding box center [348, 68] width 71 height 11
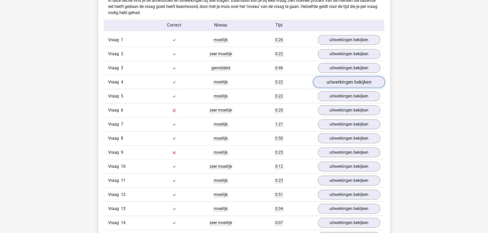
click at [340, 85] on link "uitwerkingen bekijken" at bounding box center [348, 82] width 71 height 11
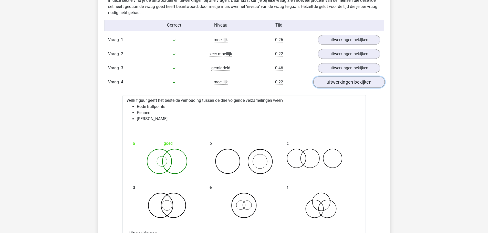
click at [341, 83] on link "uitwerkingen bekijken" at bounding box center [348, 82] width 71 height 11
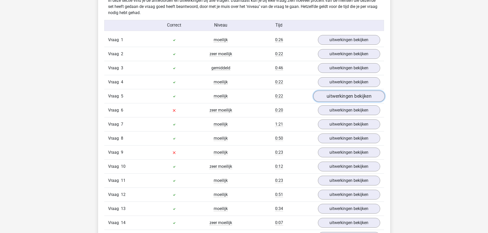
click at [341, 96] on link "uitwerkingen bekijken" at bounding box center [348, 96] width 71 height 11
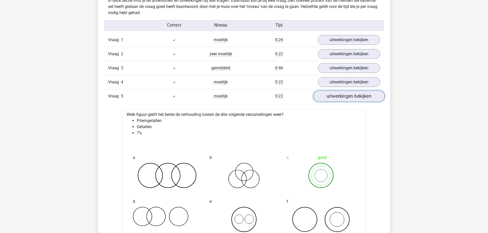
click at [340, 96] on link "uitwerkingen bekijken" at bounding box center [348, 96] width 71 height 11
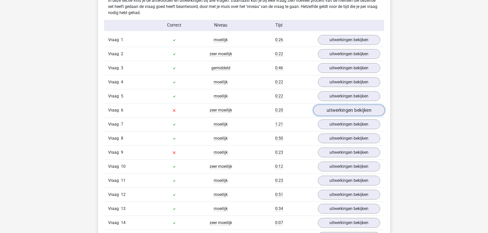
click at [338, 111] on link "uitwerkingen bekijken" at bounding box center [348, 110] width 71 height 11
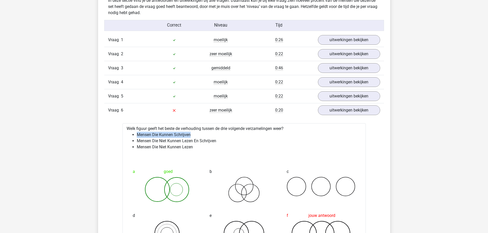
drag, startPoint x: 138, startPoint y: 134, endPoint x: 193, endPoint y: 135, distance: 55.0
click at [193, 135] on li "Mensen Die Kunnen Schrijven" at bounding box center [249, 135] width 225 height 6
click at [218, 169] on div at bounding box center [243, 169] width 69 height 4
drag, startPoint x: 148, startPoint y: 143, endPoint x: 215, endPoint y: 142, distance: 67.3
click at [215, 142] on li "Mensen Die Niet Kunnen Lezen En Schrijven" at bounding box center [249, 141] width 225 height 6
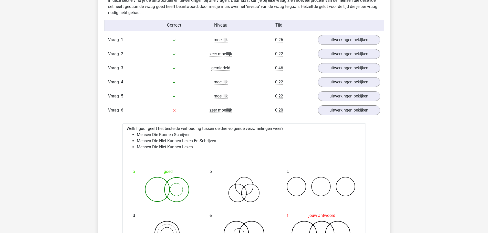
click at [199, 164] on div "a goed" at bounding box center [167, 185] width 77 height 44
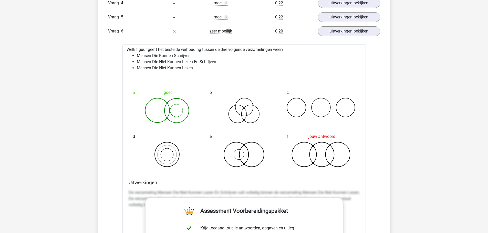
scroll to position [461, 0]
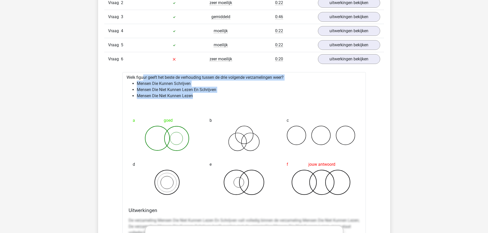
drag, startPoint x: 200, startPoint y: 99, endPoint x: 120, endPoint y: 78, distance: 82.8
copy div "Welk figuur geeft het beste de verhouding tussen de drie volgende verzamelingen…"
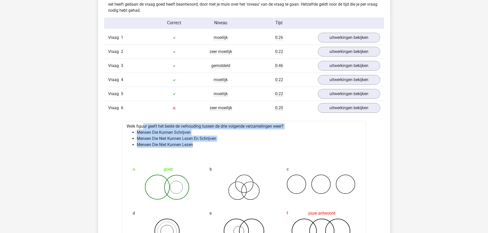
scroll to position [410, 0]
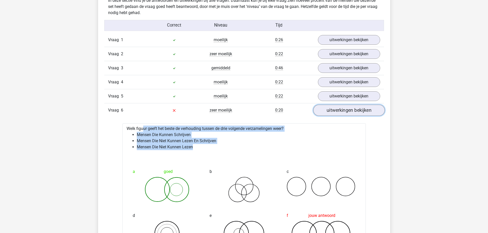
click at [346, 116] on link "uitwerkingen bekijken" at bounding box center [348, 110] width 71 height 11
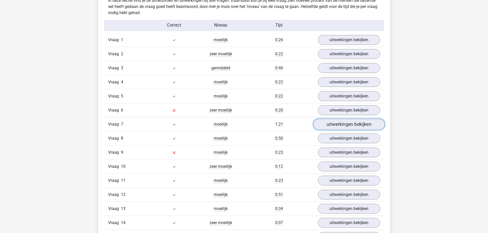
click at [328, 124] on link "uitwerkingen bekijken" at bounding box center [348, 124] width 71 height 11
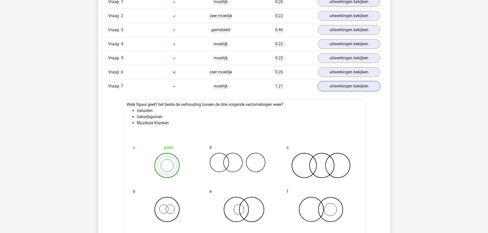
scroll to position [461, 0]
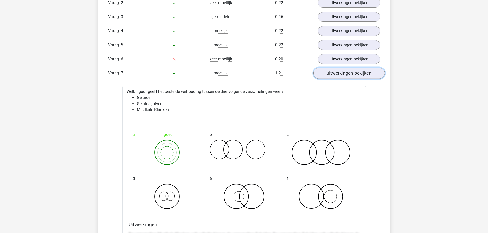
click at [332, 75] on link "uitwerkingen bekijken" at bounding box center [348, 73] width 71 height 11
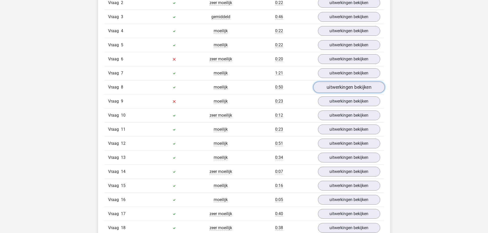
click at [329, 89] on link "uitwerkingen bekijken" at bounding box center [348, 87] width 71 height 11
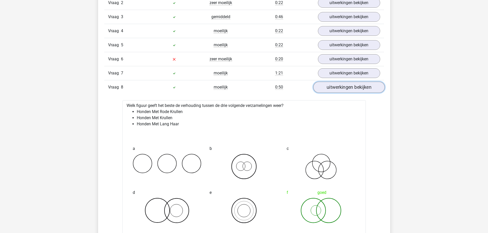
scroll to position [486, 0]
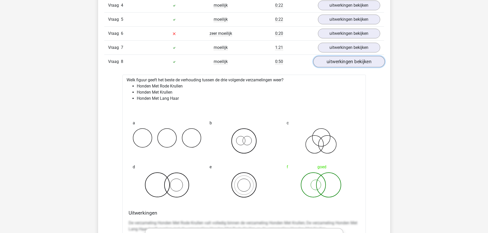
click at [337, 63] on link "uitwerkingen bekijken" at bounding box center [348, 61] width 71 height 11
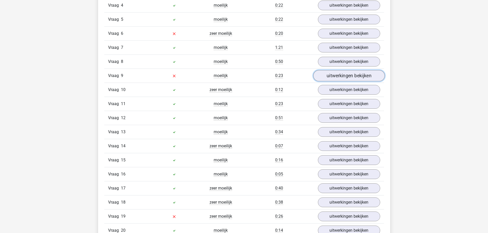
click at [321, 78] on link "uitwerkingen bekijken" at bounding box center [348, 75] width 71 height 11
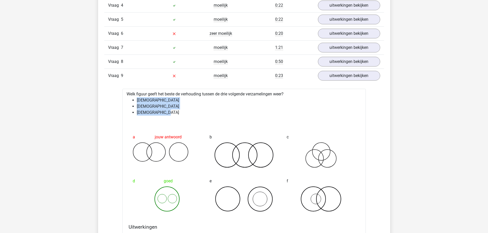
drag, startPoint x: 169, startPoint y: 110, endPoint x: 137, endPoint y: 98, distance: 33.8
click at [137, 98] on ul "Katholieken Christenen Gereformeerden" at bounding box center [243, 106] width 235 height 18
click at [199, 115] on li "Gereformeerden" at bounding box center [249, 113] width 225 height 6
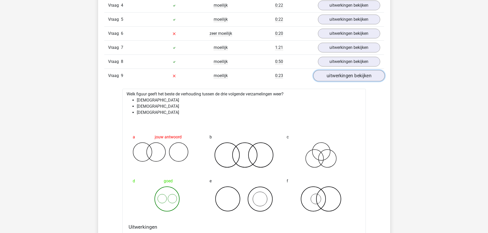
click at [335, 76] on link "uitwerkingen bekijken" at bounding box center [348, 75] width 71 height 11
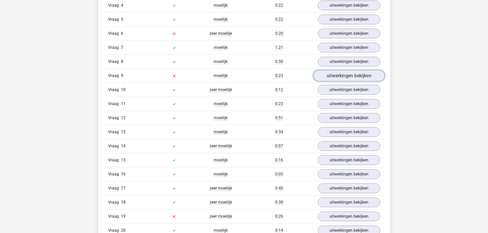
scroll to position [512, 0]
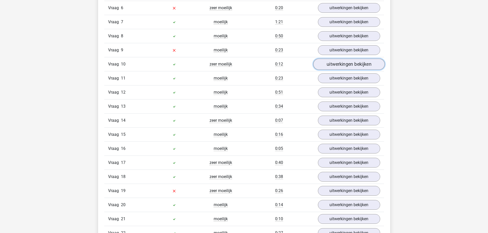
click at [337, 67] on link "uitwerkingen bekijken" at bounding box center [348, 64] width 71 height 11
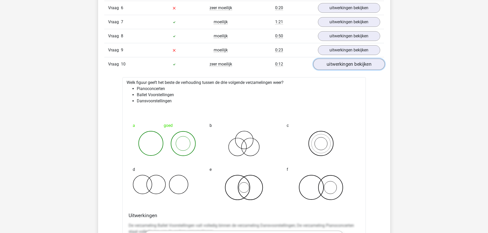
click at [336, 67] on link "uitwerkingen bekijken" at bounding box center [348, 64] width 71 height 11
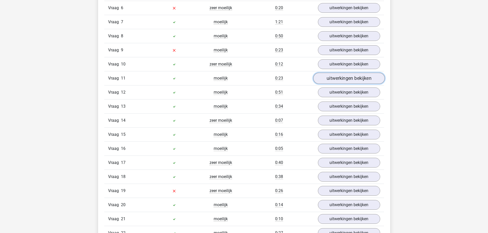
click at [333, 77] on link "uitwerkingen bekijken" at bounding box center [348, 78] width 71 height 11
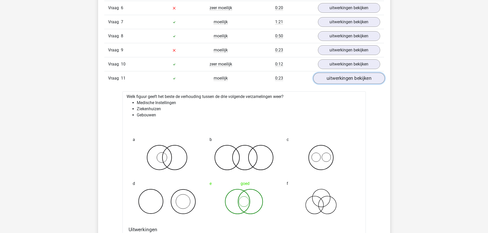
click at [333, 77] on link "uitwerkingen bekijken" at bounding box center [348, 78] width 71 height 11
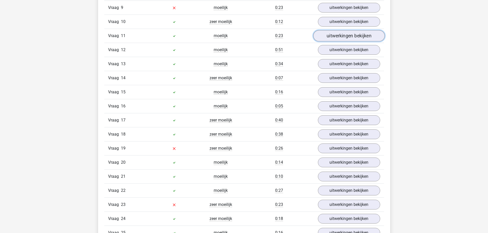
scroll to position [563, 0]
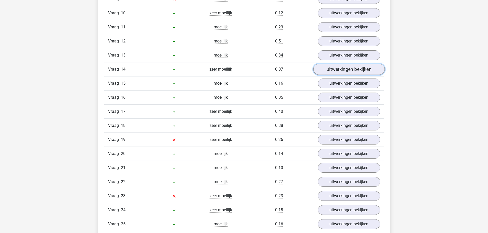
click at [343, 71] on link "uitwerkingen bekijken" at bounding box center [348, 69] width 71 height 11
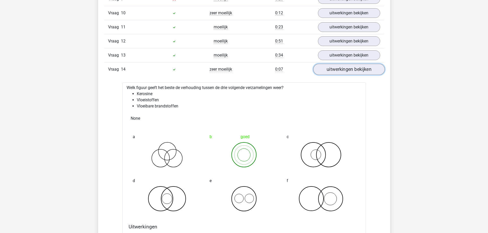
click at [343, 71] on link "uitwerkingen bekijken" at bounding box center [348, 69] width 71 height 11
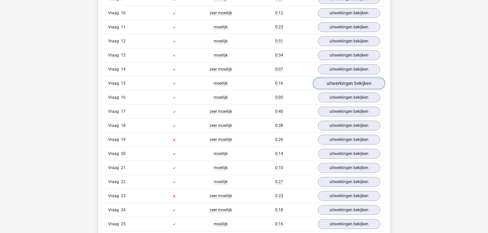
click at [342, 84] on link "uitwerkingen bekijken" at bounding box center [348, 83] width 71 height 11
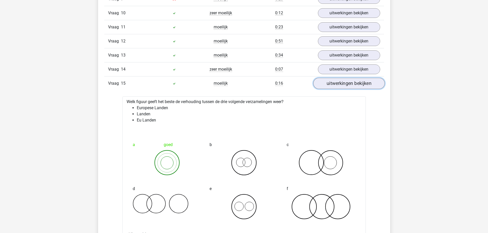
click at [342, 84] on link "uitwerkingen bekijken" at bounding box center [348, 83] width 71 height 11
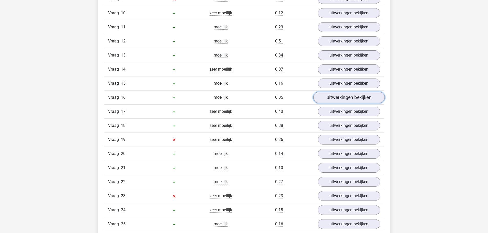
click at [342, 98] on link "uitwerkingen bekijken" at bounding box center [348, 97] width 71 height 11
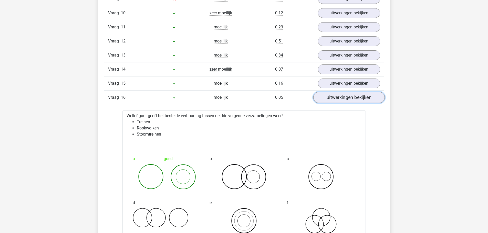
click at [341, 98] on link "uitwerkingen bekijken" at bounding box center [348, 97] width 71 height 11
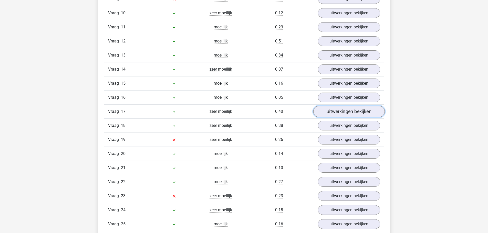
click at [339, 112] on link "uitwerkingen bekijken" at bounding box center [348, 111] width 71 height 11
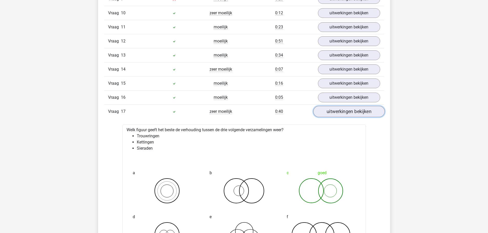
click at [339, 112] on link "uitwerkingen bekijken" at bounding box center [348, 111] width 71 height 11
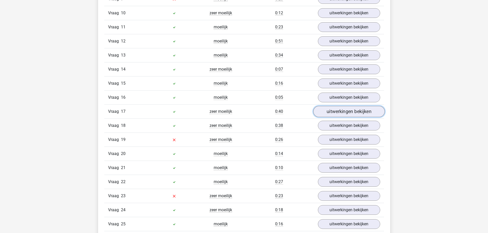
scroll to position [589, 0]
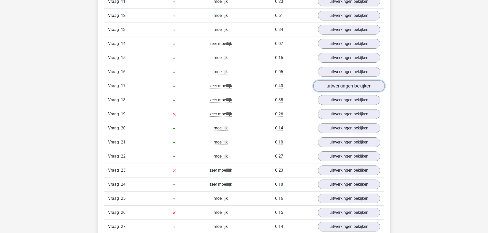
click at [344, 88] on link "uitwerkingen bekijken" at bounding box center [348, 86] width 71 height 11
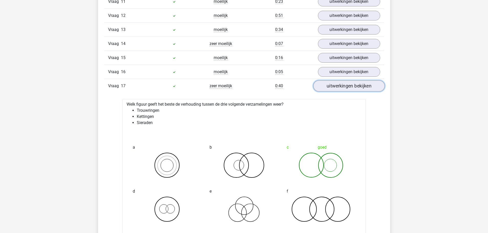
click at [344, 88] on link "uitwerkingen bekijken" at bounding box center [348, 86] width 71 height 11
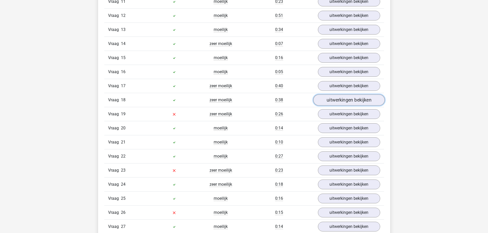
click at [342, 100] on link "uitwerkingen bekijken" at bounding box center [348, 100] width 71 height 11
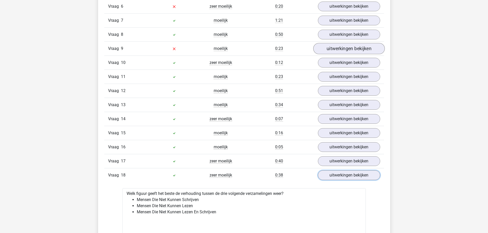
scroll to position [512, 0]
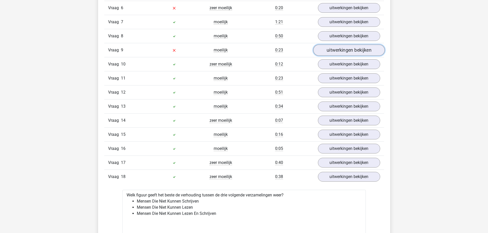
click at [326, 48] on link "uitwerkingen bekijken" at bounding box center [348, 50] width 71 height 11
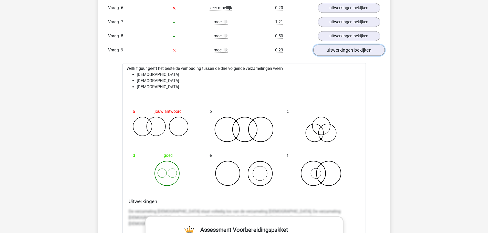
click at [326, 48] on link "uitwerkingen bekijken" at bounding box center [348, 50] width 71 height 11
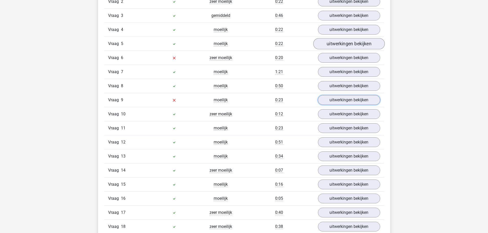
scroll to position [461, 0]
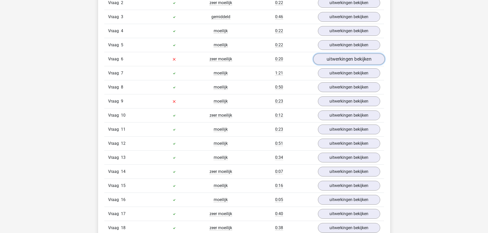
click at [326, 58] on link "uitwerkingen bekijken" at bounding box center [348, 59] width 71 height 11
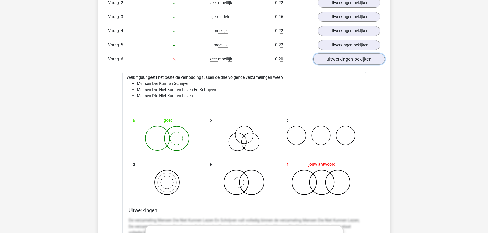
click at [344, 64] on link "uitwerkingen bekijken" at bounding box center [348, 59] width 71 height 11
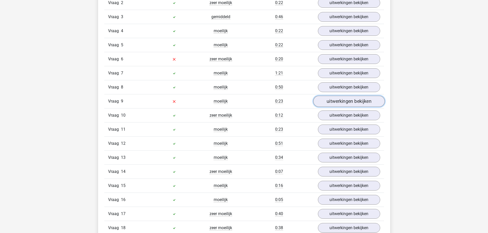
click at [337, 102] on link "uitwerkingen bekijken" at bounding box center [348, 101] width 71 height 11
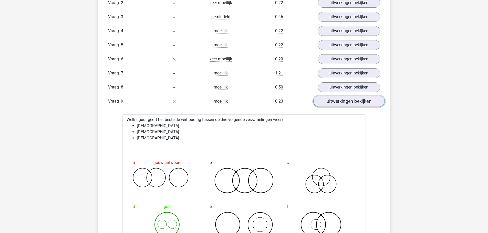
click at [338, 102] on link "uitwerkingen bekijken" at bounding box center [348, 101] width 71 height 11
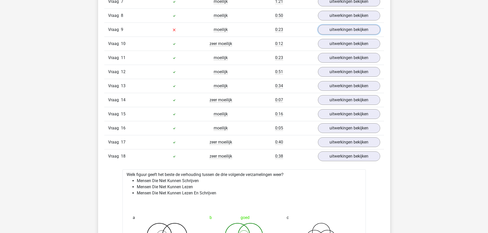
scroll to position [538, 0]
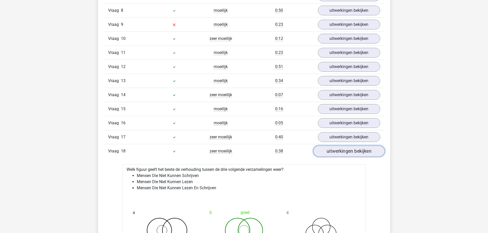
click at [342, 151] on link "uitwerkingen bekijken" at bounding box center [348, 151] width 71 height 11
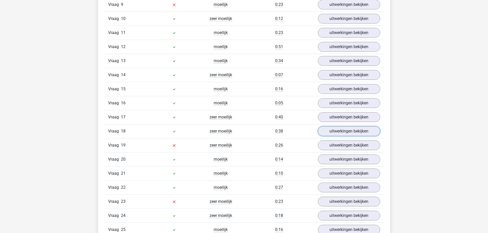
scroll to position [563, 0]
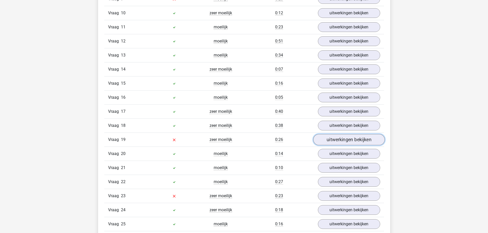
click at [332, 144] on link "uitwerkingen bekijken" at bounding box center [348, 139] width 71 height 11
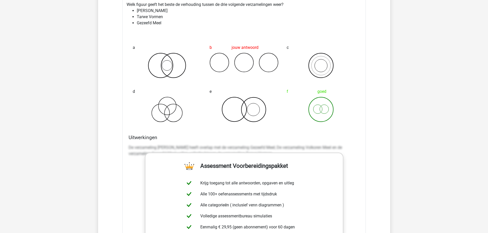
scroll to position [666, 0]
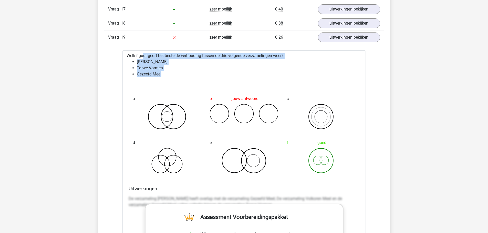
drag, startPoint x: 175, startPoint y: 78, endPoint x: 124, endPoint y: 58, distance: 54.8
click at [124, 58] on div "Welk figuur geeft het beste de verhouding tussen de drie volgende verzamelingen…" at bounding box center [243, 210] width 243 height 321
copy div "Welk figuur geeft het beste de verhouding tussen de drie volgende verzamelingen…"
click at [332, 41] on link "uitwerkingen bekijken" at bounding box center [348, 37] width 71 height 11
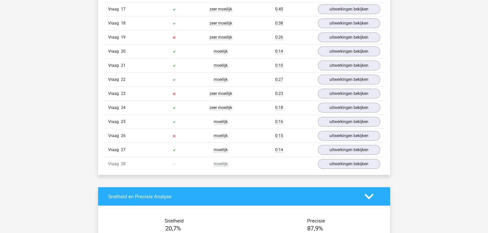
click at [336, 57] on div "Vraag 20 moeilijk 0:14 uitwerkingen bekijken" at bounding box center [244, 51] width 280 height 14
click at [336, 52] on link "uitwerkingen bekijken" at bounding box center [348, 51] width 71 height 11
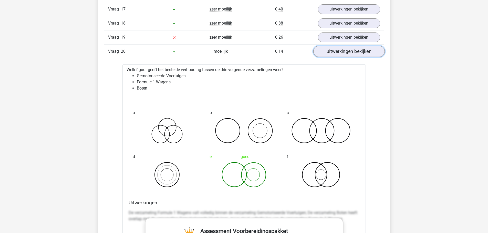
click at [336, 52] on link "uitwerkingen bekijken" at bounding box center [348, 51] width 71 height 11
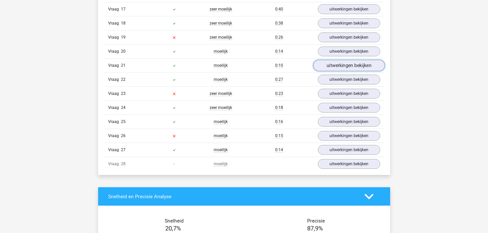
click at [339, 68] on link "uitwerkingen bekijken" at bounding box center [348, 65] width 71 height 11
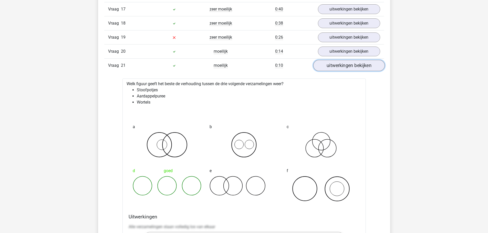
click at [339, 68] on link "uitwerkingen bekijken" at bounding box center [348, 65] width 71 height 11
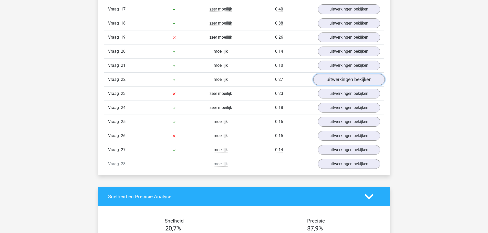
click at [342, 82] on link "uitwerkingen bekijken" at bounding box center [348, 79] width 71 height 11
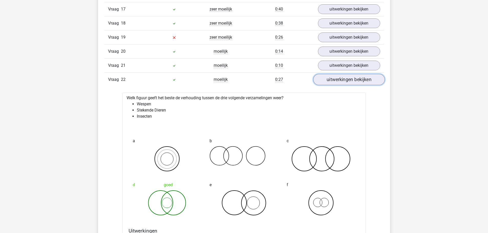
click at [342, 82] on link "uitwerkingen bekijken" at bounding box center [348, 79] width 71 height 11
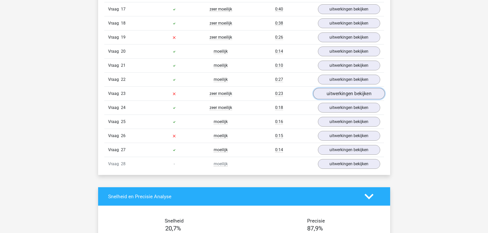
click at [339, 94] on link "uitwerkingen bekijken" at bounding box center [348, 93] width 71 height 11
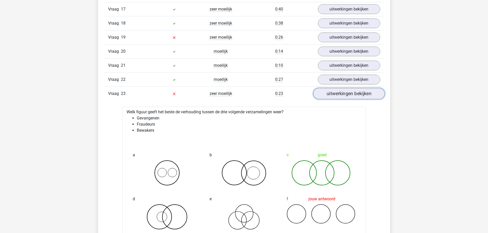
scroll to position [691, 0]
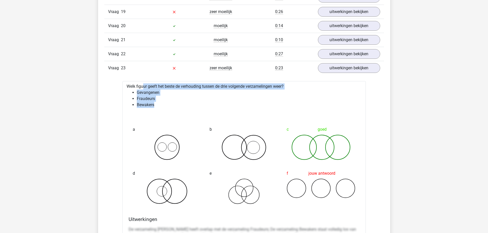
drag, startPoint x: 168, startPoint y: 111, endPoint x: 122, endPoint y: 86, distance: 53.0
click at [122, 86] on div "Vraag 1 moeilijk 0:26 uitwerkingen bekijken Welk figuur geeft het beste de verh…" at bounding box center [244, 114] width 272 height 727
copy div "Welk figuur geeft het beste de verhouding tussen de drie volgende verzamelingen…"
click at [334, 69] on link "uitwerkingen bekijken" at bounding box center [348, 68] width 71 height 11
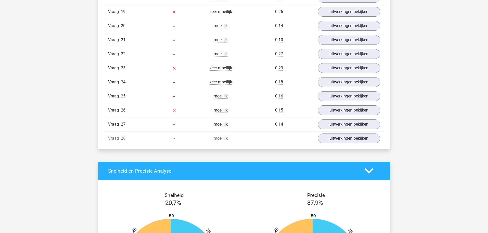
click at [324, 87] on div "Vraag 24 zeer moeilijk 0:18 uitwerkingen bekijken" at bounding box center [244, 82] width 280 height 14
click at [325, 86] on link "uitwerkingen bekijken" at bounding box center [348, 82] width 71 height 11
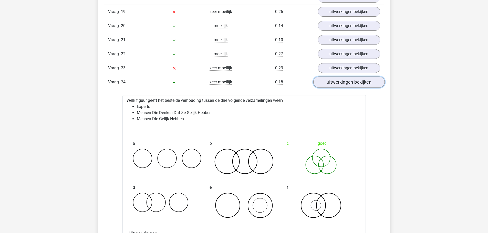
click at [321, 86] on link "uitwerkingen bekijken" at bounding box center [348, 82] width 71 height 11
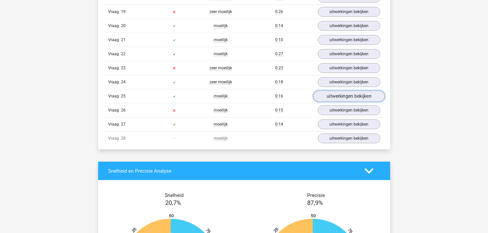
click at [320, 94] on link "uitwerkingen bekijken" at bounding box center [348, 96] width 71 height 11
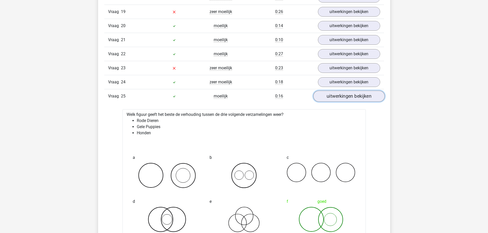
click at [320, 94] on link "uitwerkingen bekijken" at bounding box center [348, 96] width 71 height 11
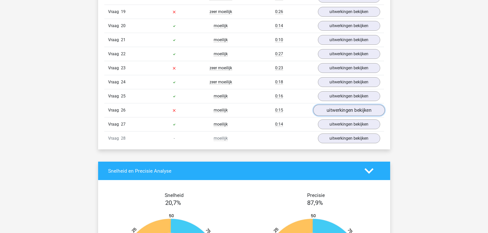
click at [326, 111] on link "uitwerkingen bekijken" at bounding box center [348, 110] width 71 height 11
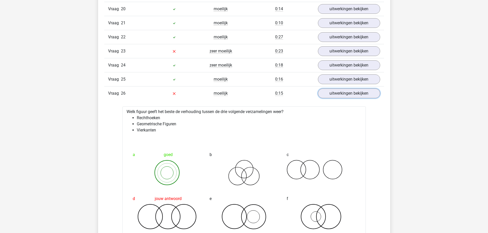
scroll to position [717, 0]
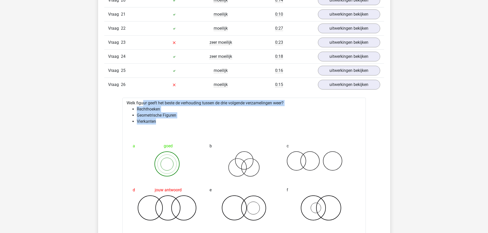
drag, startPoint x: 162, startPoint y: 124, endPoint x: 124, endPoint y: 102, distance: 43.8
copy div "Welk figuur geeft het beste de verhouding tussen de drie volgende verzamelingen…"
click at [363, 84] on link "uitwerkingen bekijken" at bounding box center [348, 84] width 71 height 11
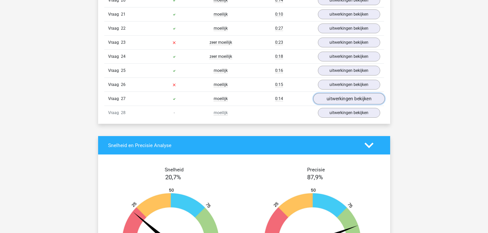
click at [346, 101] on link "uitwerkingen bekijken" at bounding box center [348, 98] width 71 height 11
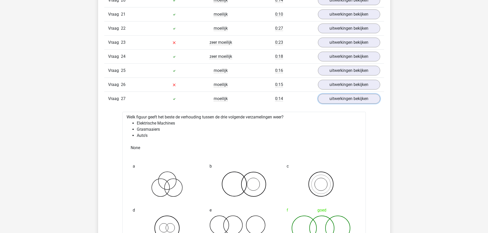
scroll to position [742, 0]
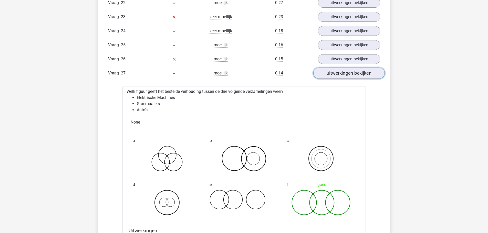
click at [343, 73] on link "uitwerkingen bekijken" at bounding box center [348, 73] width 71 height 11
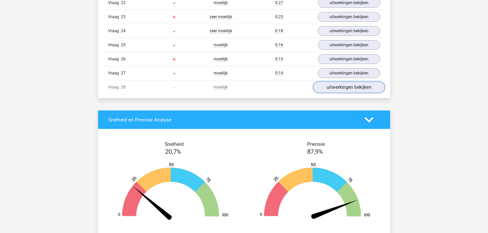
click at [333, 89] on link "uitwerkingen bekijken" at bounding box center [348, 87] width 71 height 11
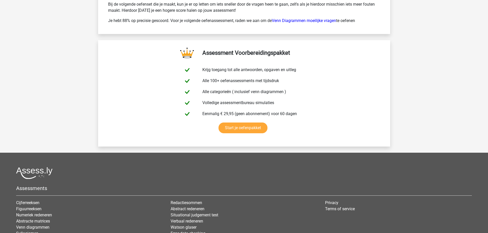
scroll to position [1434, 0]
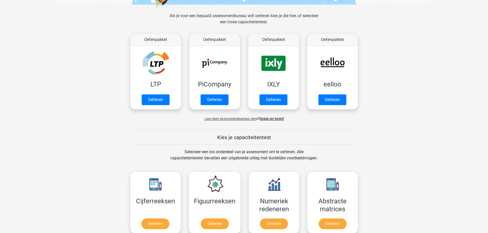
scroll to position [61, 0]
